Goal: Task Accomplishment & Management: Use online tool/utility

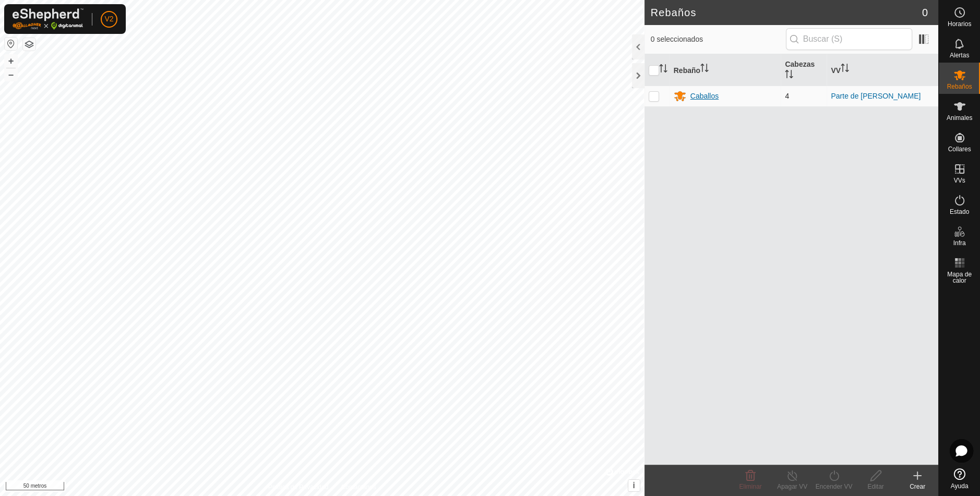
click at [702, 93] on font "Caballos" at bounding box center [704, 96] width 28 height 8
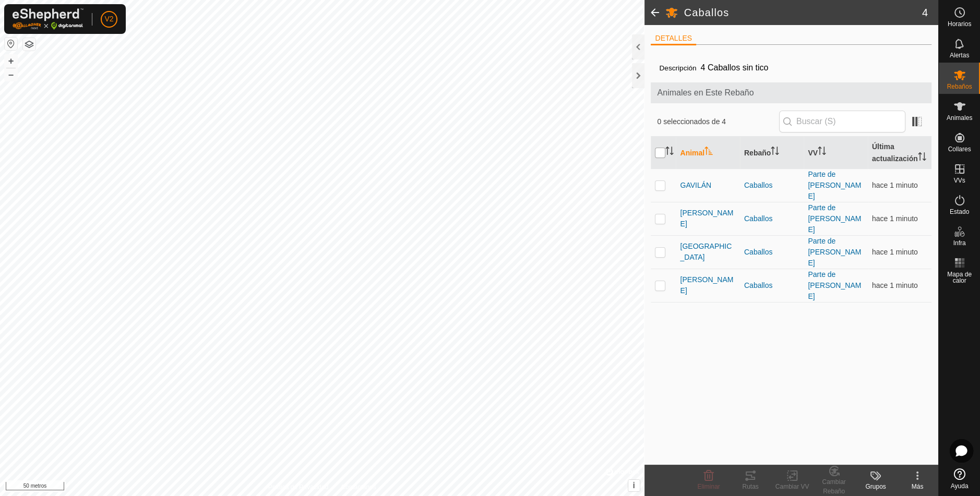
click at [659, 150] on input "checkbox" at bounding box center [660, 153] width 10 height 10
checkbox input "true"
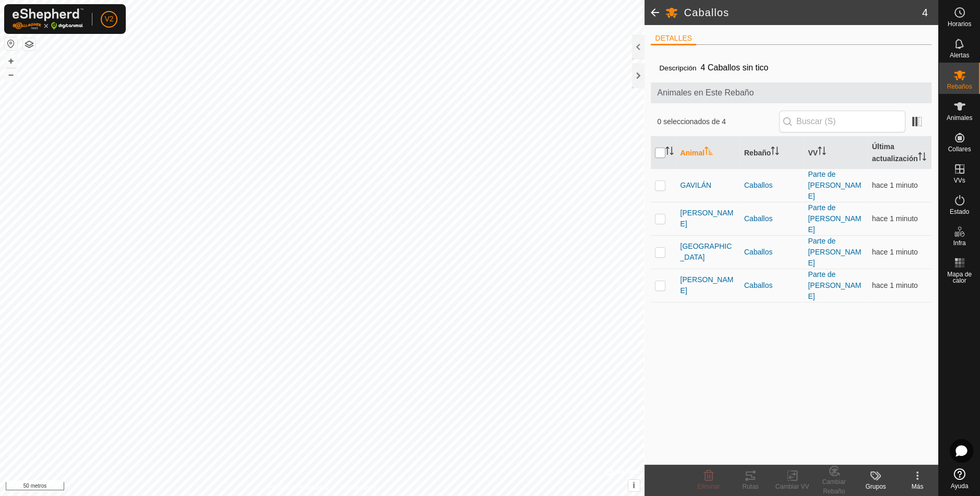
checkbox input "true"
click at [754, 474] on icon at bounding box center [750, 476] width 13 height 13
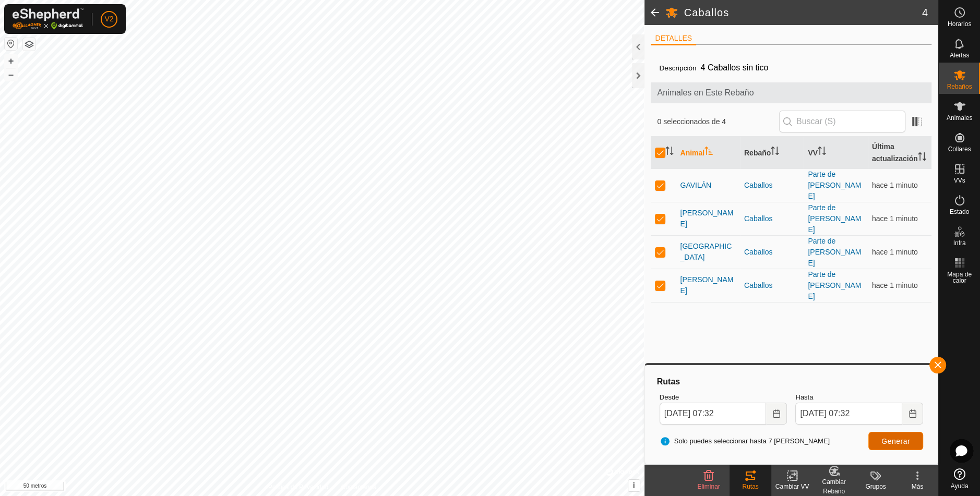
click at [896, 444] on font "Generar" at bounding box center [895, 441] width 29 height 8
click at [654, 15] on span at bounding box center [654, 12] width 21 height 25
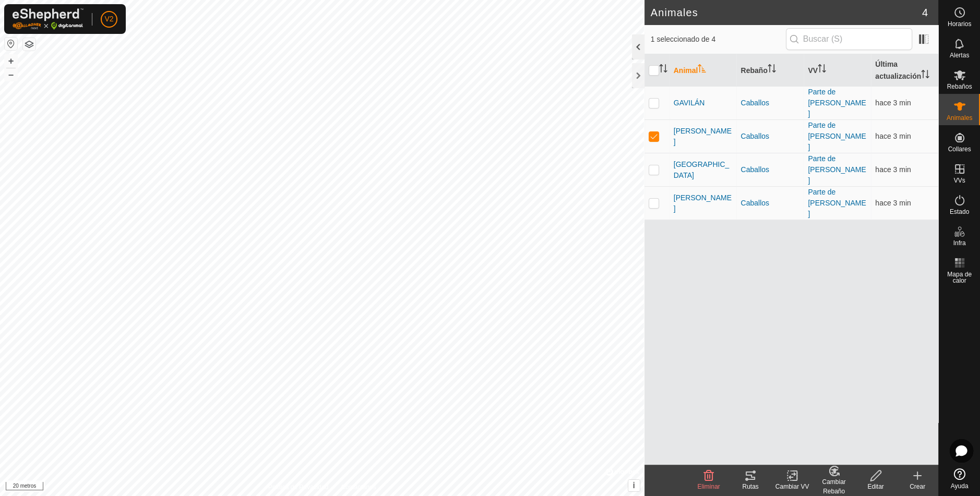
click at [637, 49] on div at bounding box center [638, 46] width 13 height 25
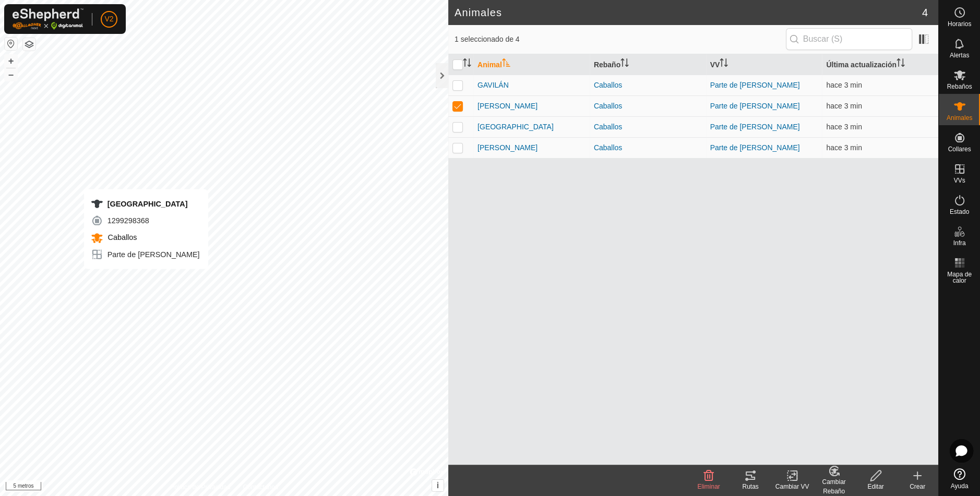
checkbox input "false"
checkbox input "true"
